Goal: Navigation & Orientation: Find specific page/section

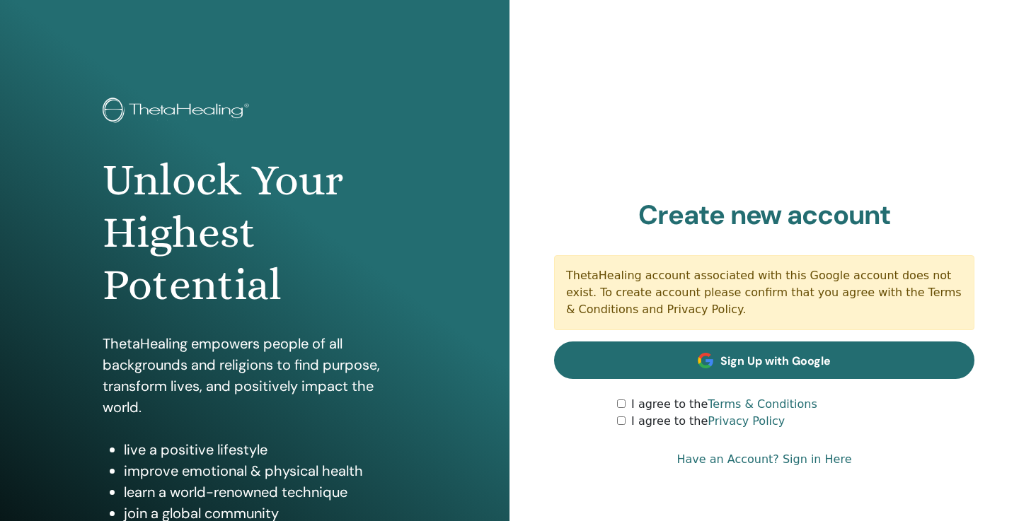
click at [697, 369] on link "Sign Up with Google" at bounding box center [764, 360] width 420 height 37
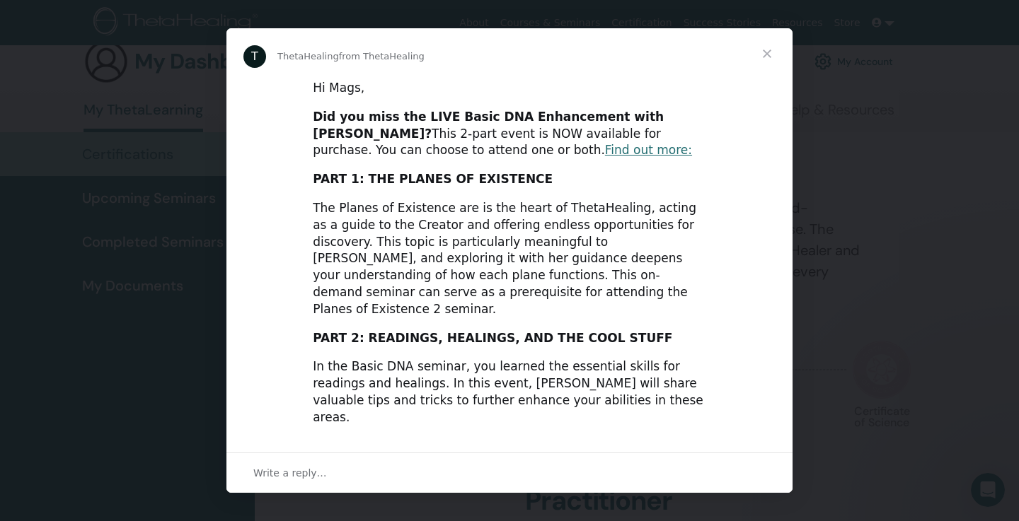
click at [327, 439] on link "GET ACCESS NOW" at bounding box center [368, 446] width 110 height 14
click at [770, 55] on span "Close" at bounding box center [766, 53] width 51 height 51
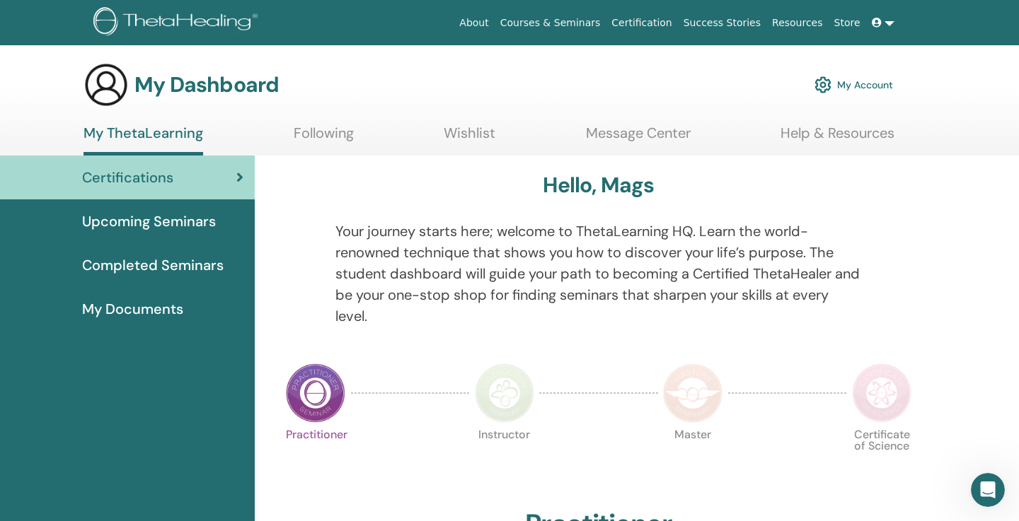
click at [207, 226] on span "Upcoming Seminars" at bounding box center [149, 221] width 134 height 21
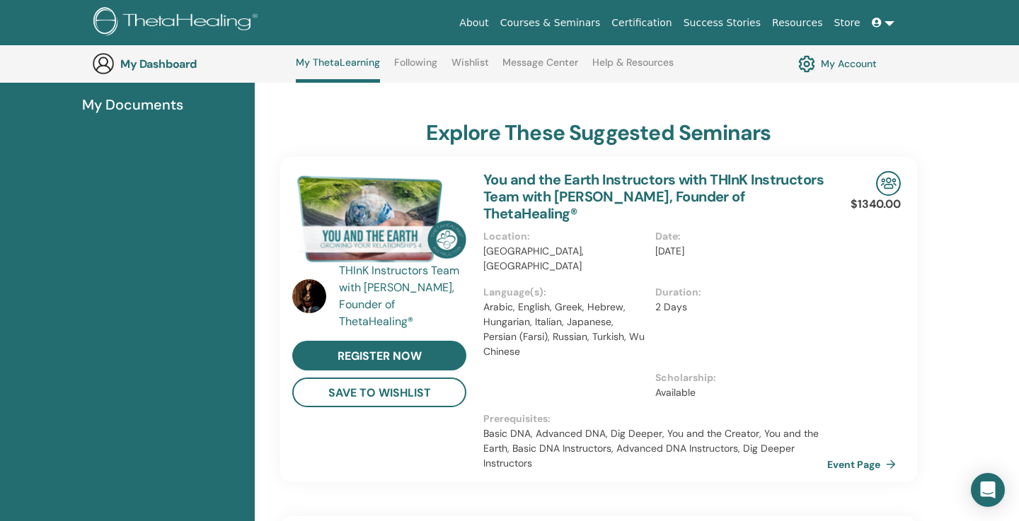
scroll to position [149, 0]
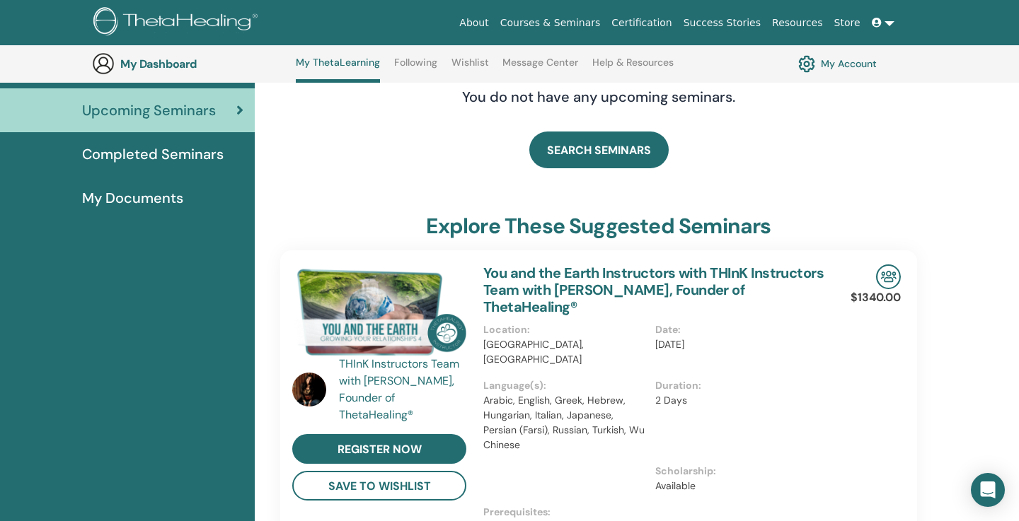
click at [113, 152] on span "Completed Seminars" at bounding box center [152, 154] width 141 height 21
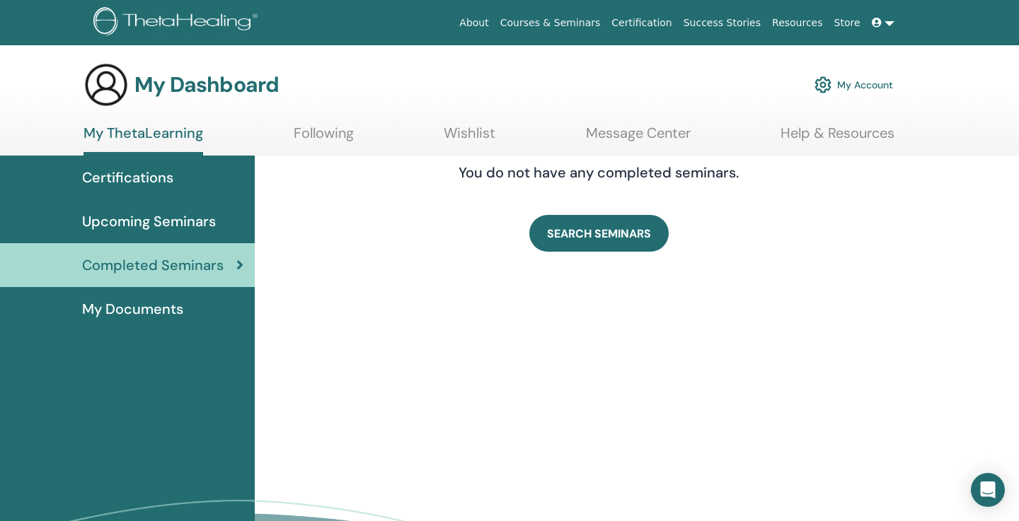
click at [182, 308] on span "My Documents" at bounding box center [132, 309] width 101 height 21
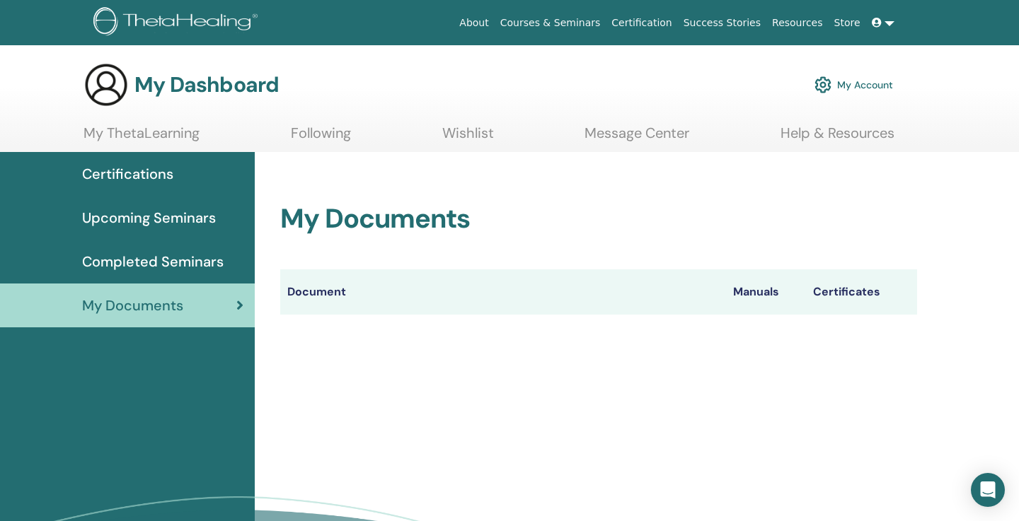
click at [795, 16] on link "Resources" at bounding box center [797, 23] width 62 height 26
